Goal: Book appointment/travel/reservation

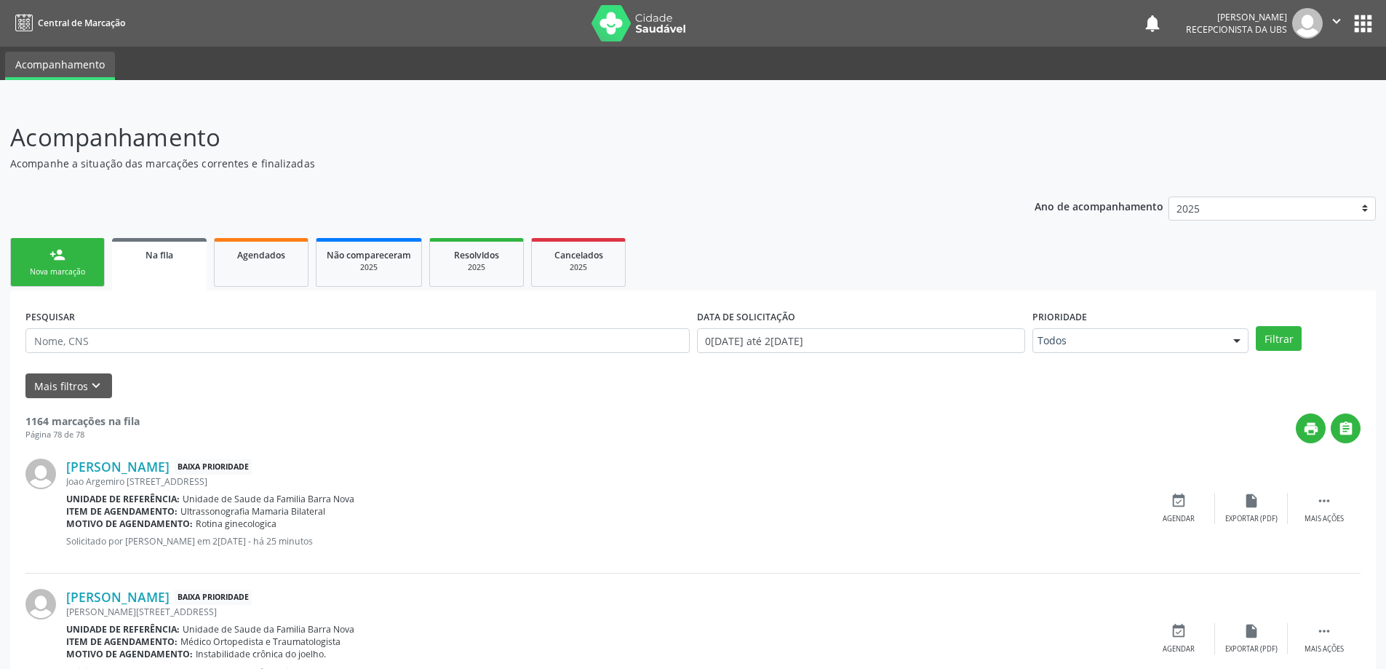
click at [68, 265] on link "person_add Nova marcação" at bounding box center [57, 262] width 95 height 49
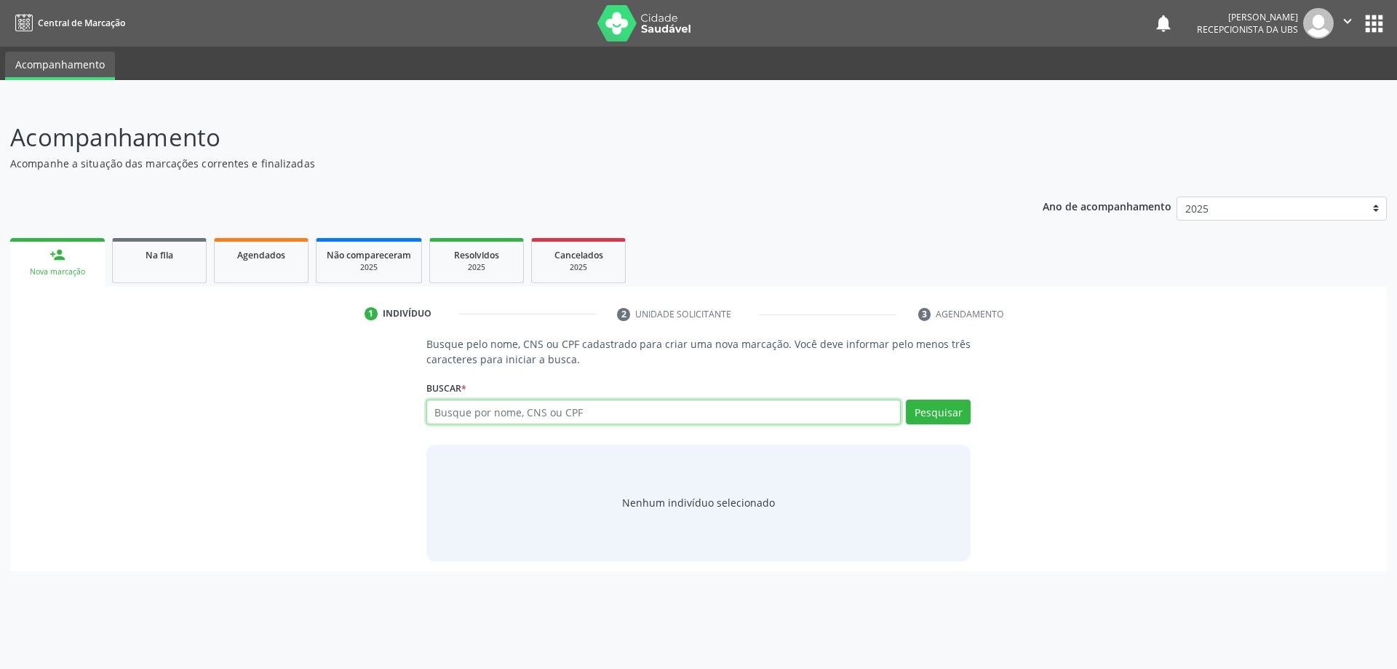
click at [455, 401] on input "text" at bounding box center [663, 411] width 475 height 25
type input "704708798951735"
click at [945, 415] on button "Pesquisar" at bounding box center [938, 411] width 65 height 25
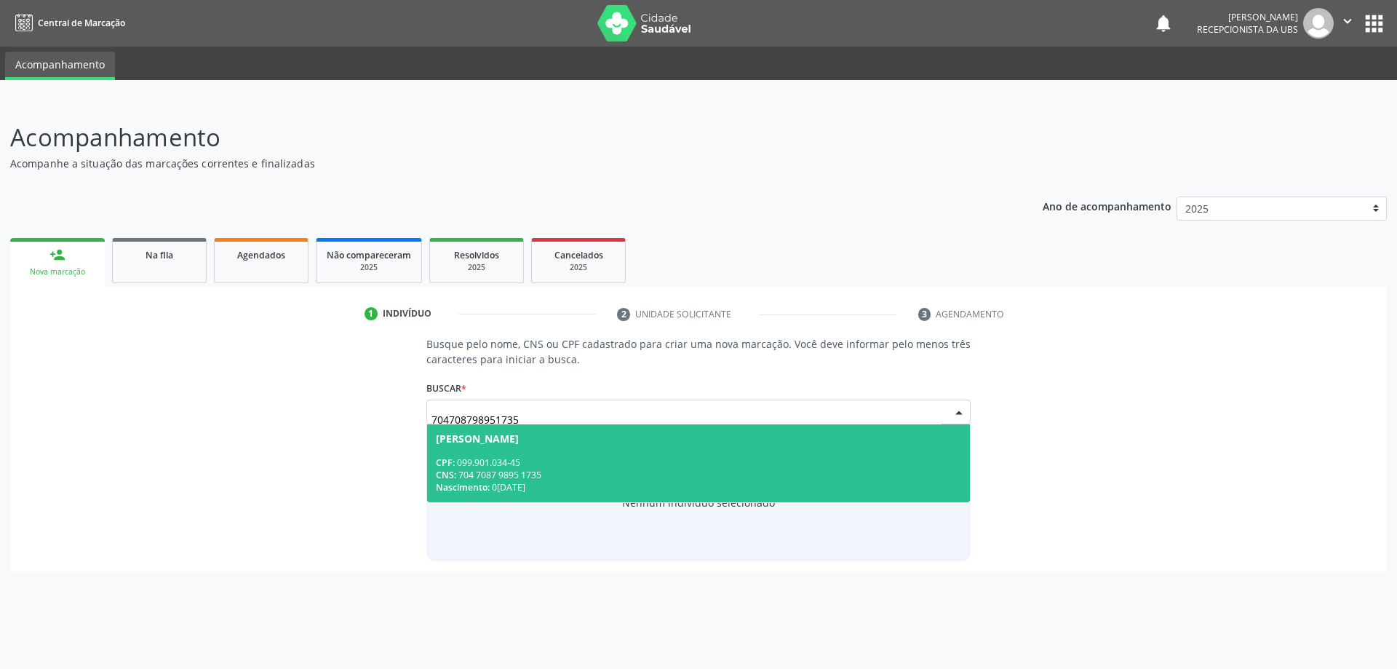
click at [594, 464] on div "CPF: 099.901.034-45" at bounding box center [699, 462] width 526 height 12
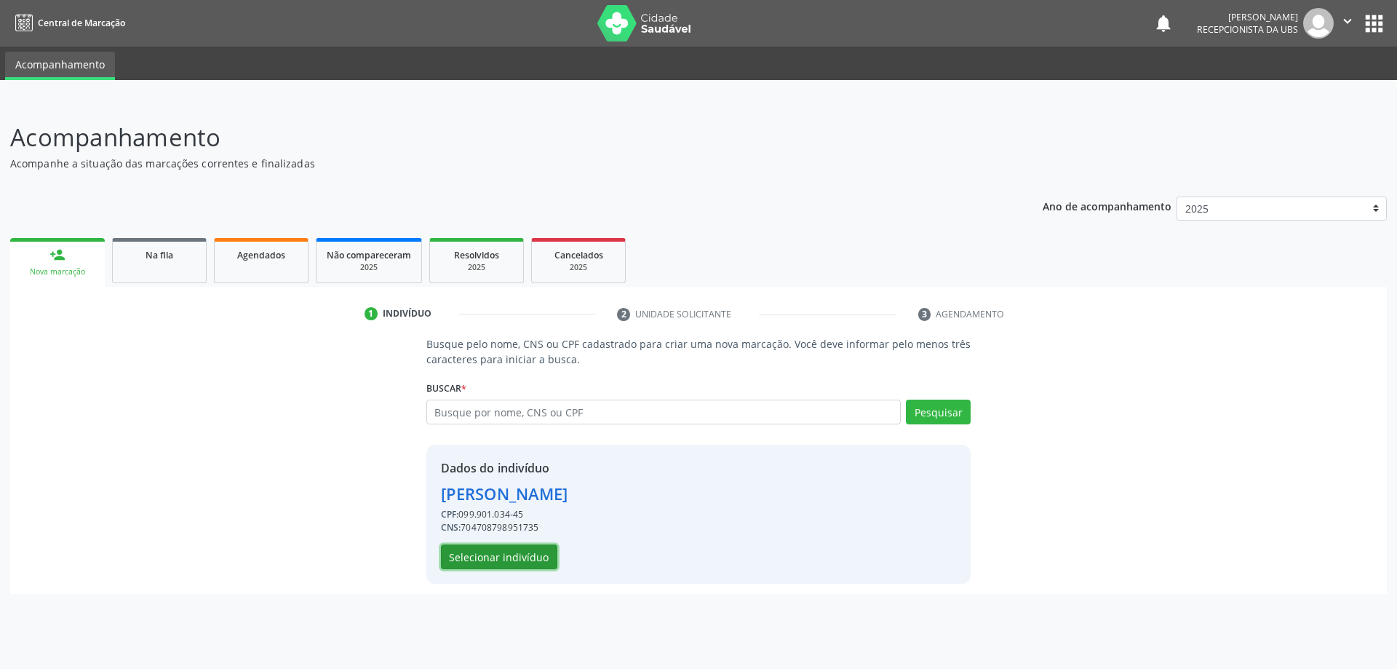
click at [501, 550] on button "Selecionar indivíduo" at bounding box center [499, 556] width 116 height 25
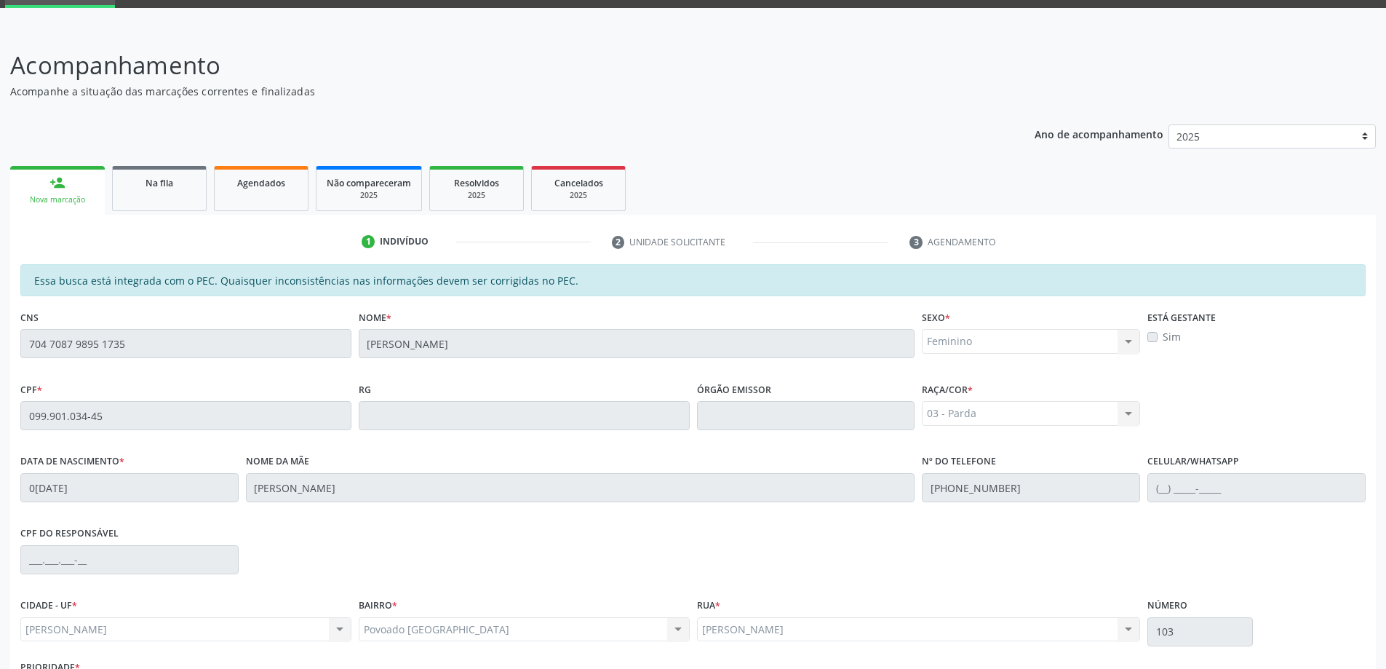
scroll to position [183, 0]
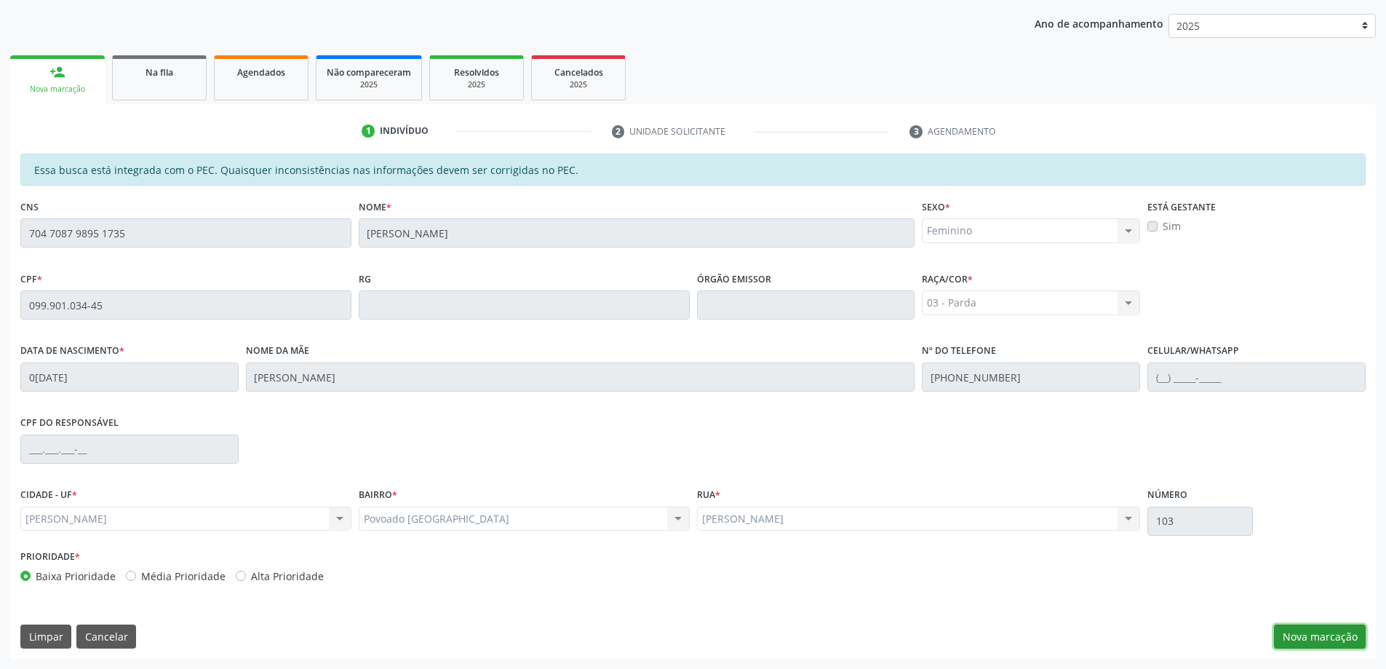
click at [1324, 641] on button "Nova marcação" at bounding box center [1320, 636] width 92 height 25
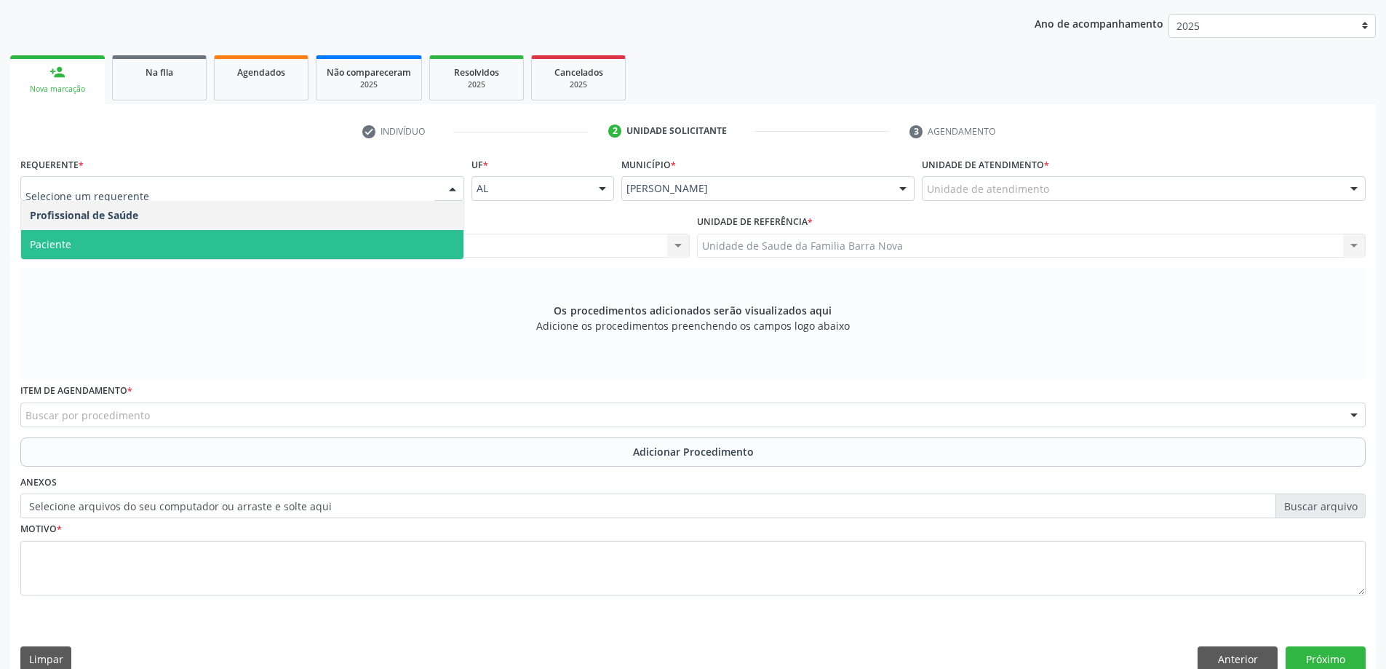
click at [195, 237] on span "Paciente" at bounding box center [242, 244] width 442 height 29
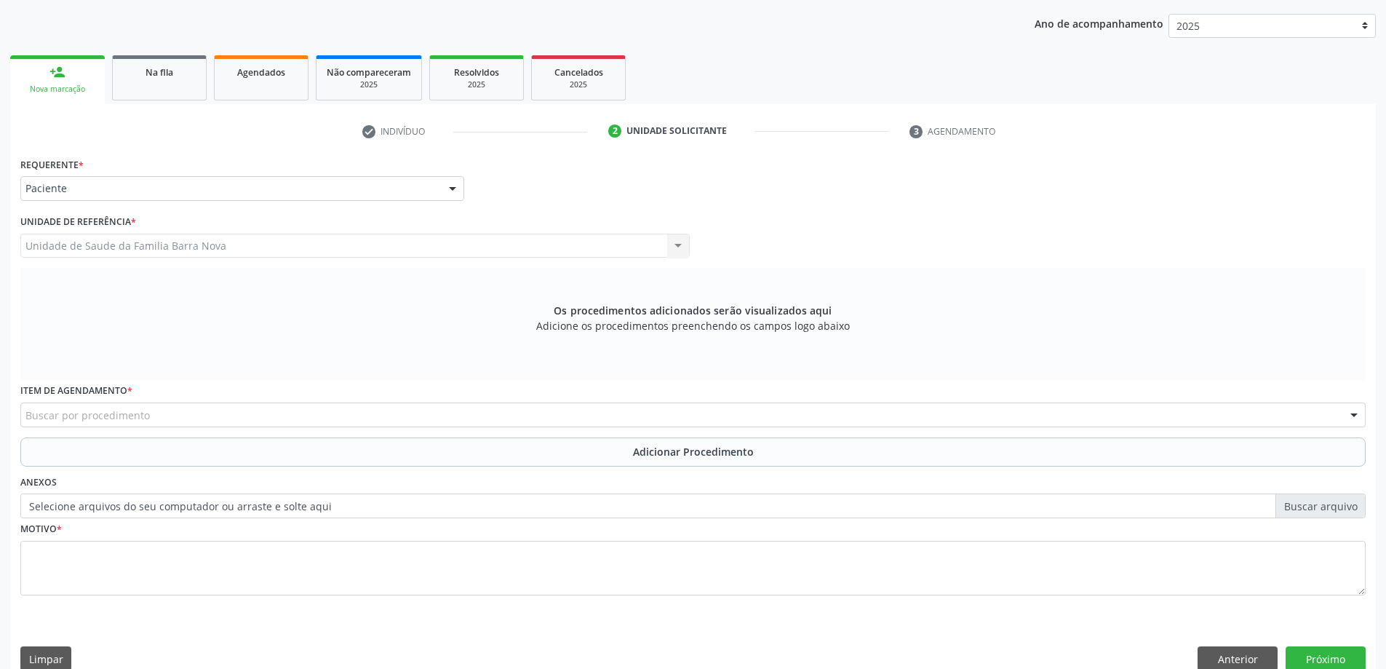
click at [541, 421] on div "Buscar por procedimento" at bounding box center [692, 414] width 1345 height 25
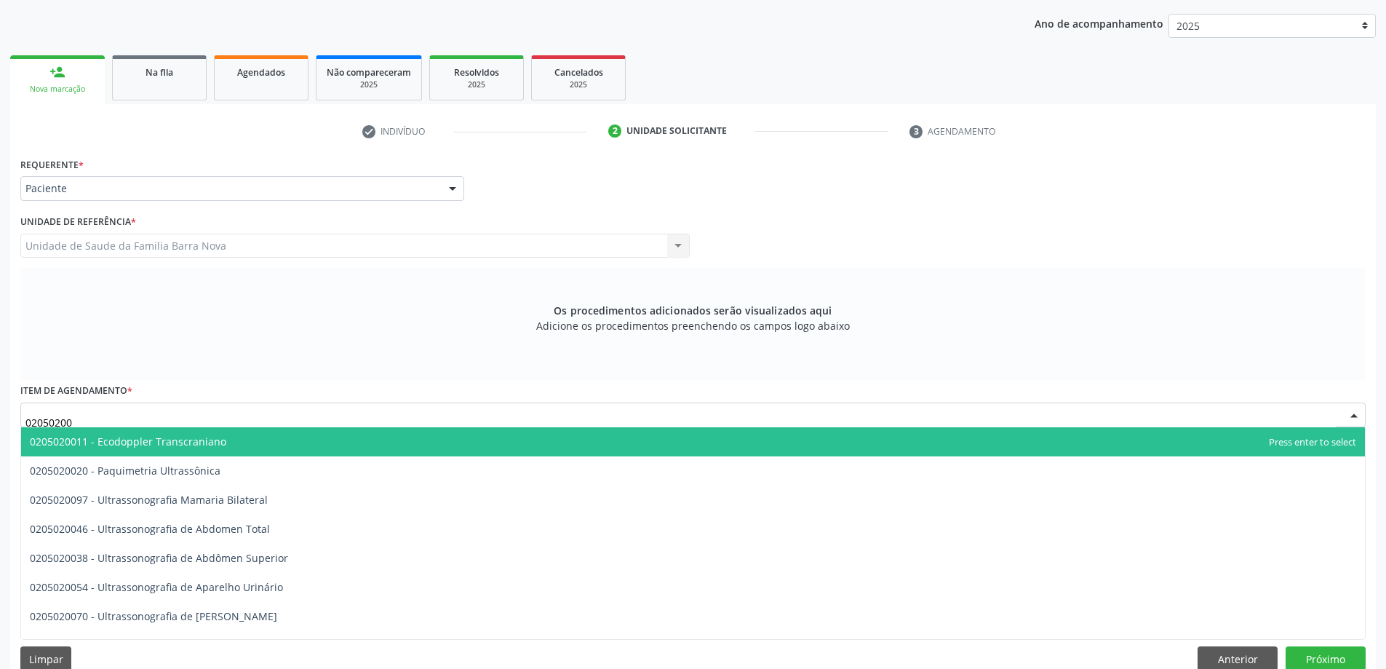
type input "020502009"
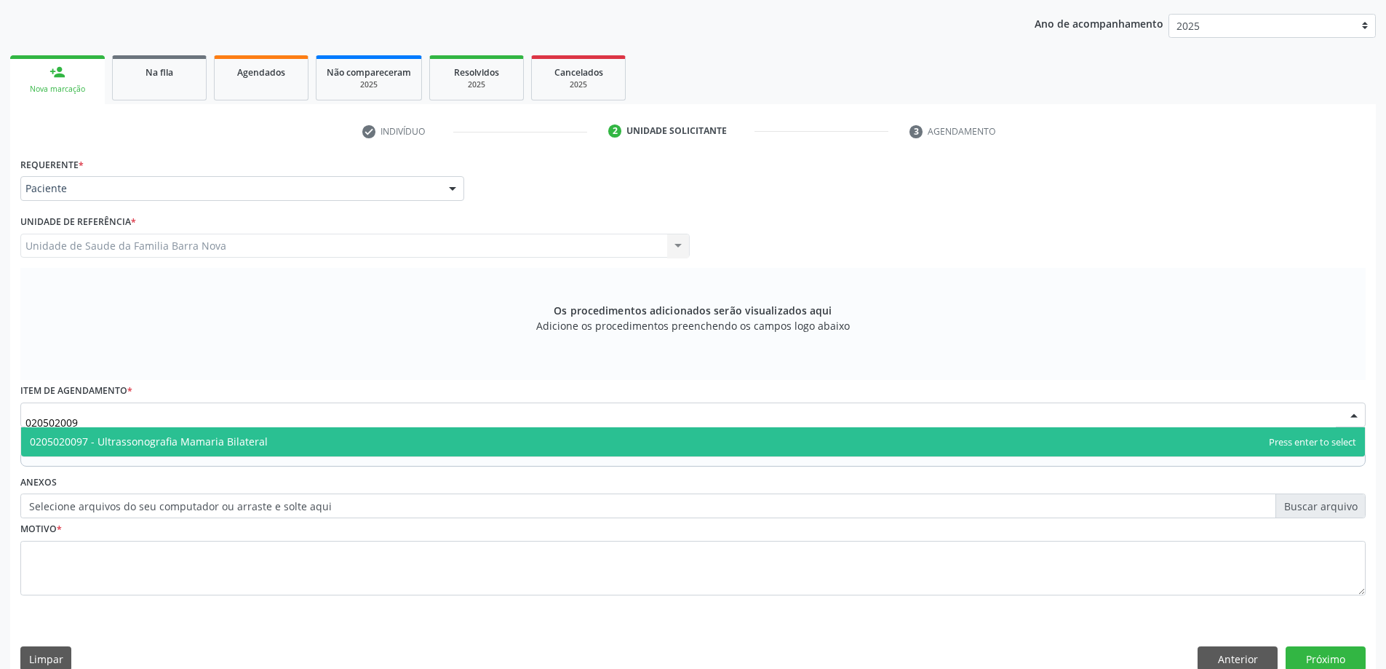
click at [340, 443] on span "0205020097 - Ultrassonografia Mamaria Bilateral" at bounding box center [693, 441] width 1344 height 29
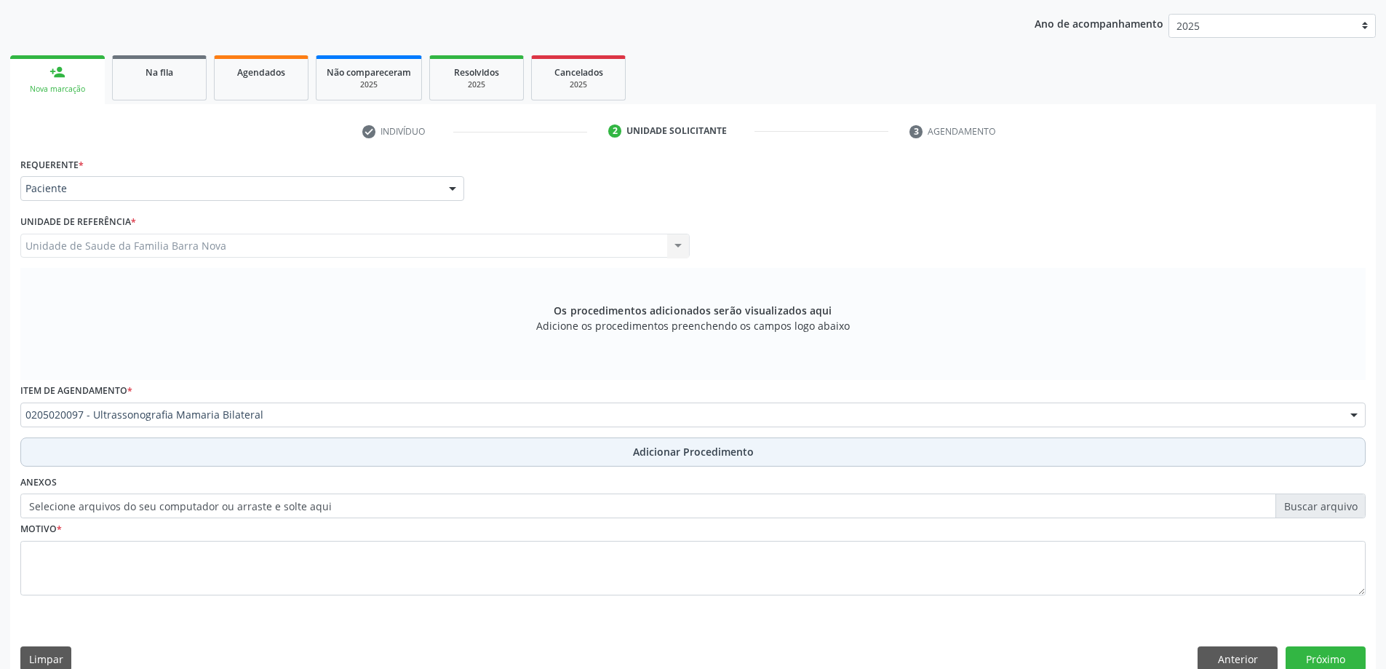
click at [630, 452] on button "Adicionar Procedimento" at bounding box center [692, 451] width 1345 height 29
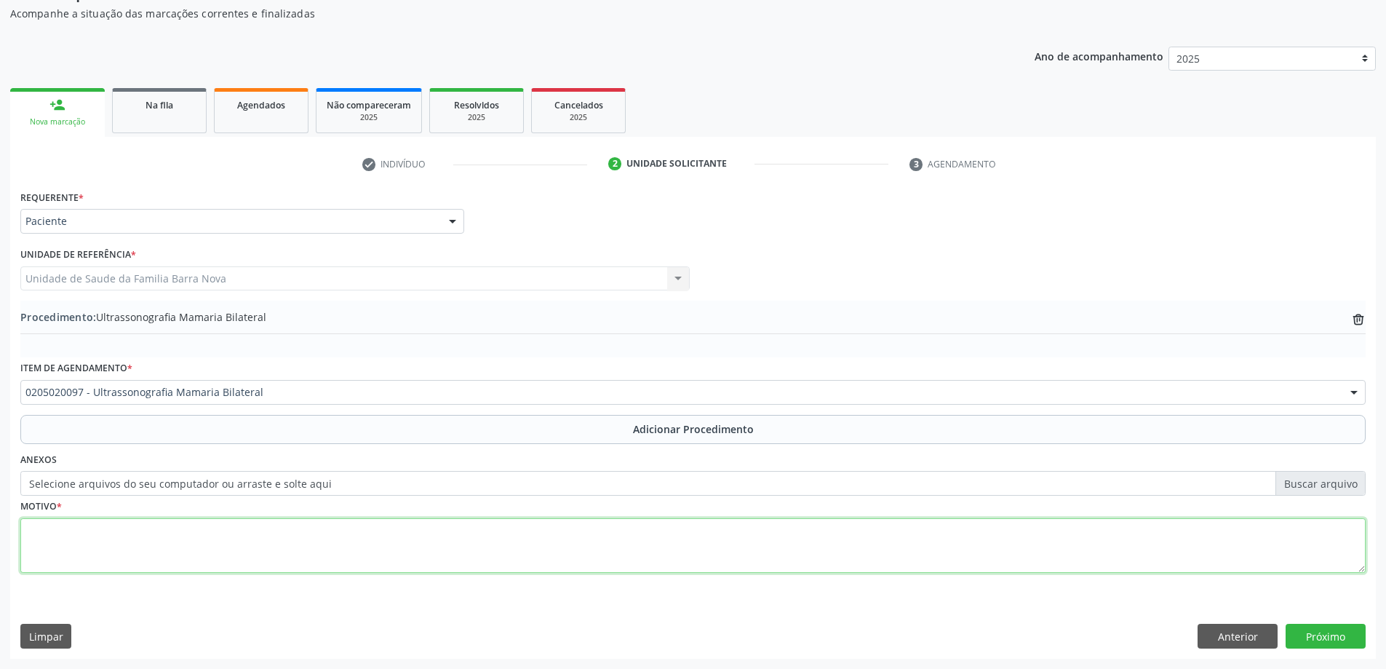
click at [216, 533] on textarea at bounding box center [692, 545] width 1345 height 55
type textarea "Rotina ginecologica."
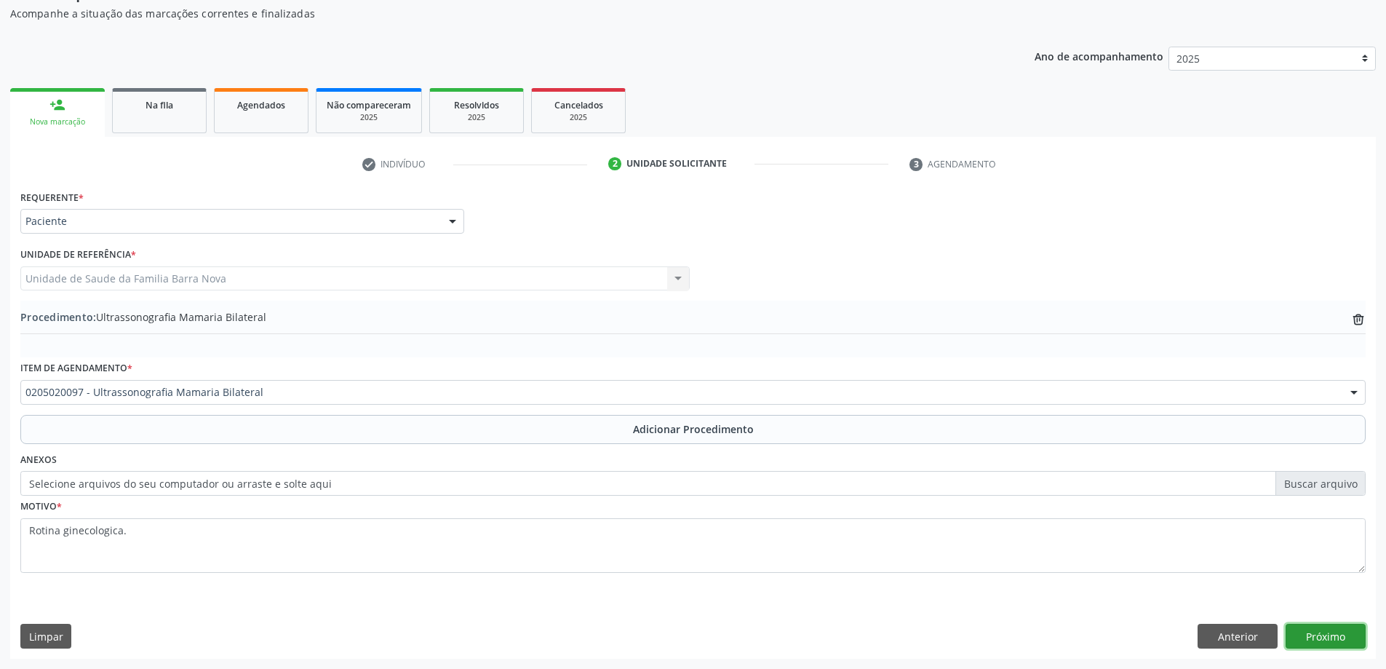
click at [1329, 634] on button "Próximo" at bounding box center [1326, 636] width 80 height 25
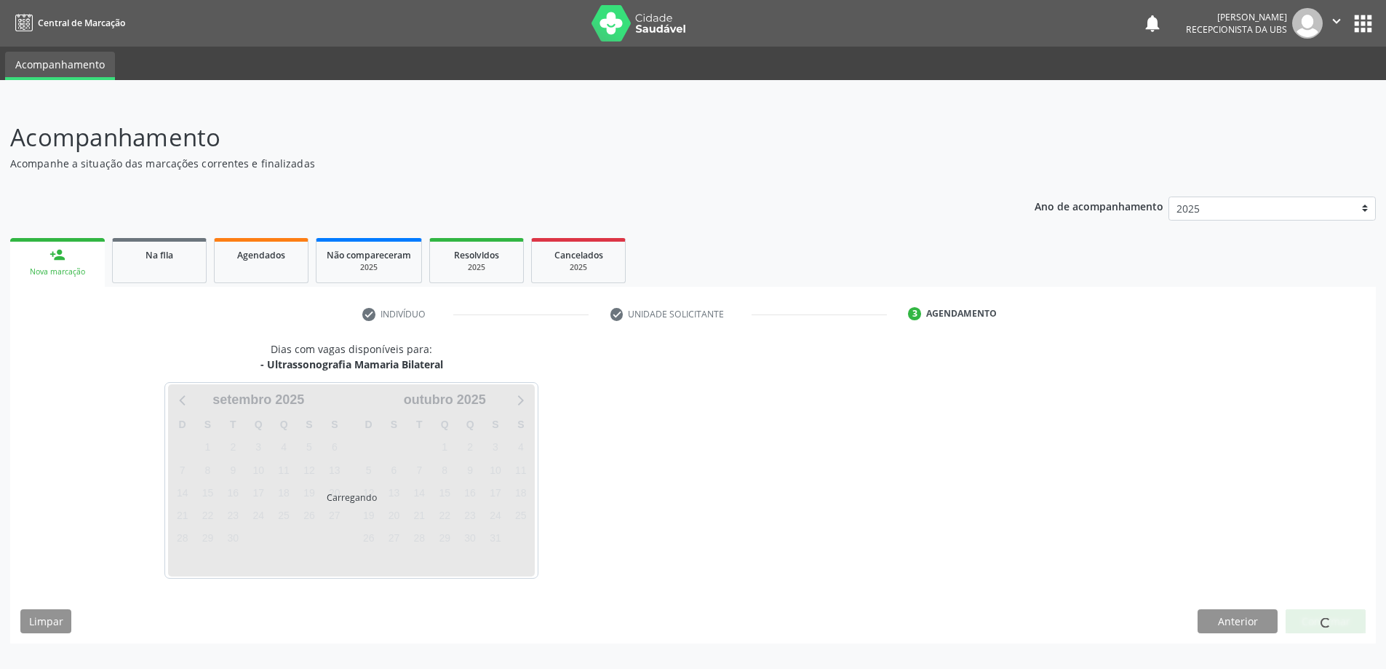
scroll to position [0, 0]
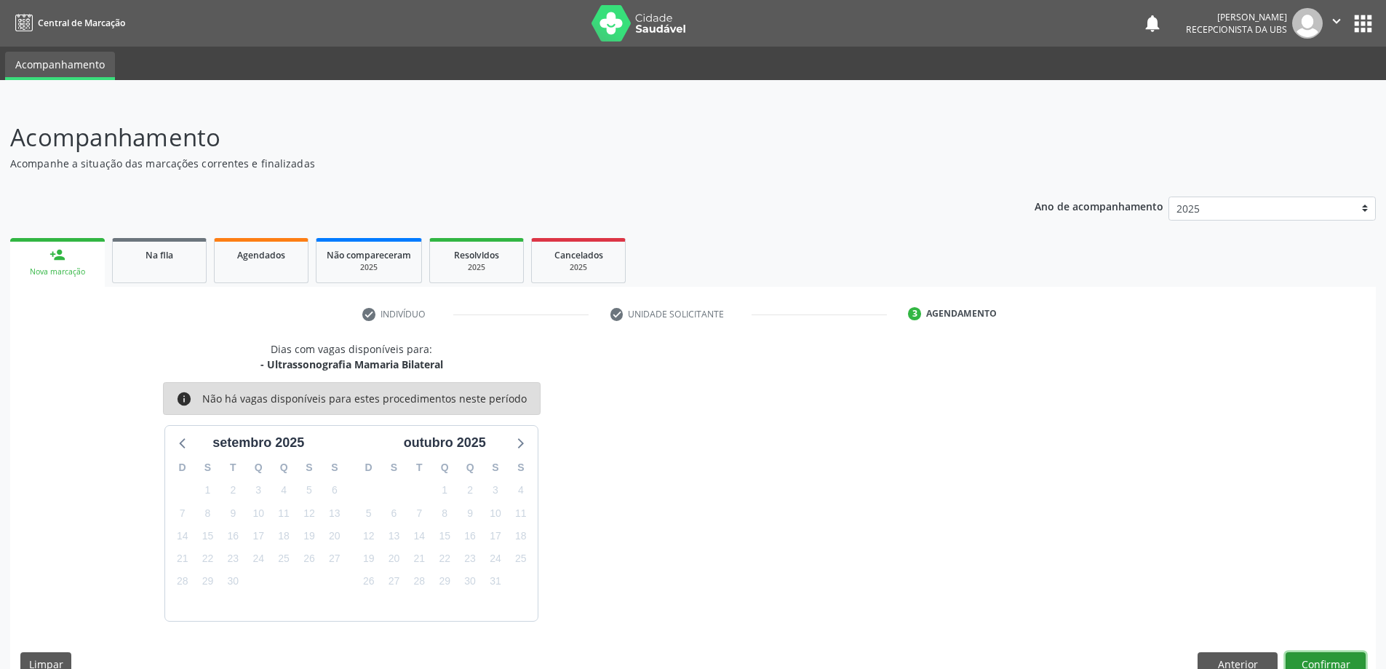
click at [1314, 655] on button "Confirmar" at bounding box center [1326, 664] width 80 height 25
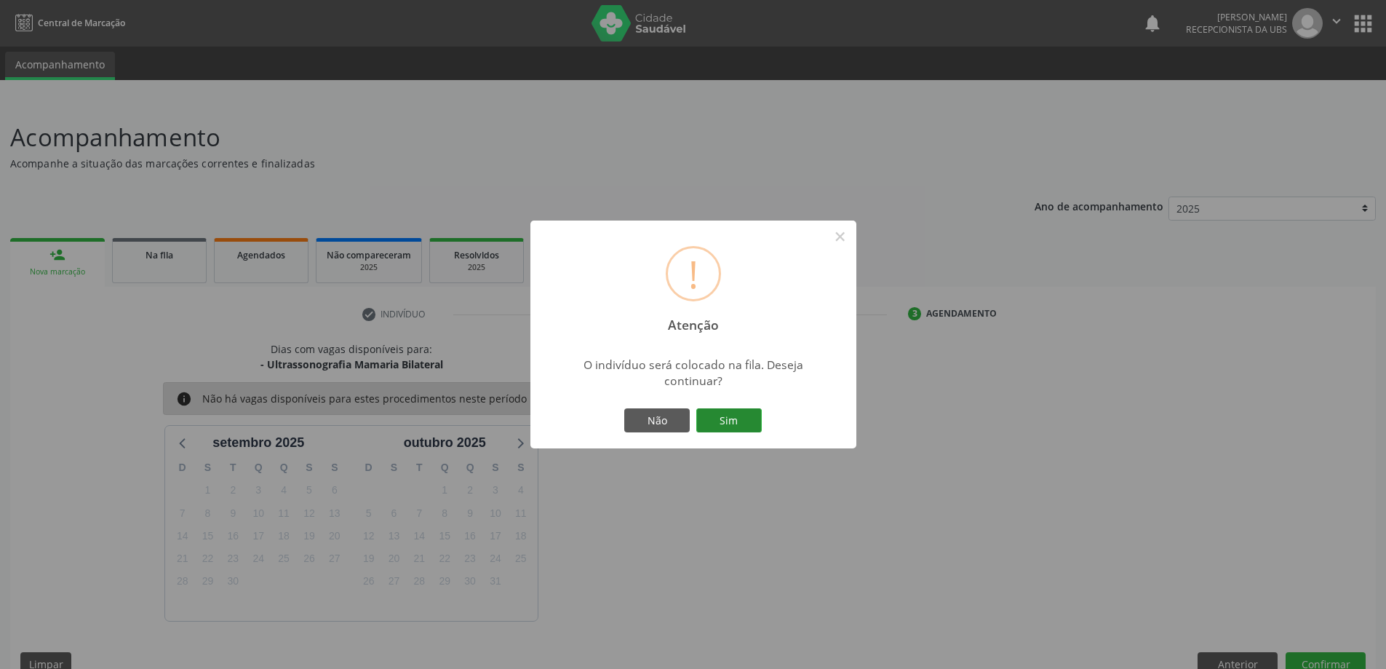
click at [722, 416] on button "Sim" at bounding box center [728, 420] width 65 height 25
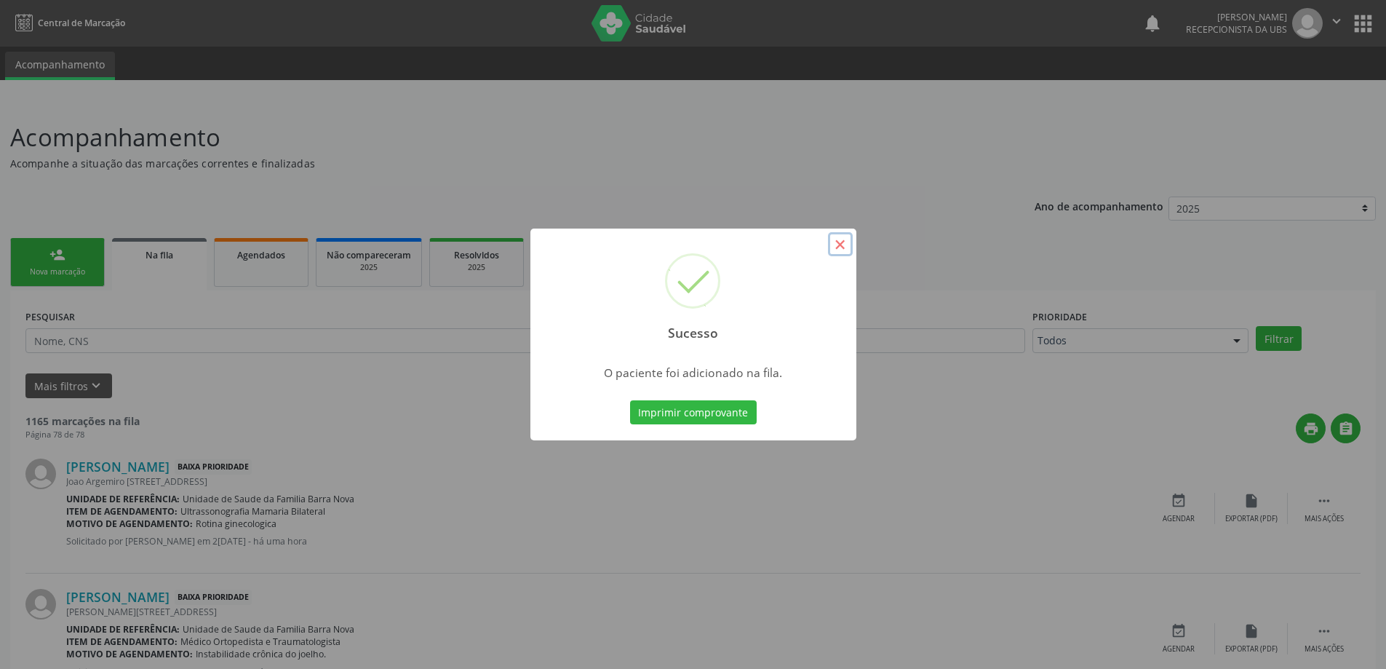
click at [839, 245] on button "×" at bounding box center [840, 244] width 25 height 25
